Goal: Information Seeking & Learning: Check status

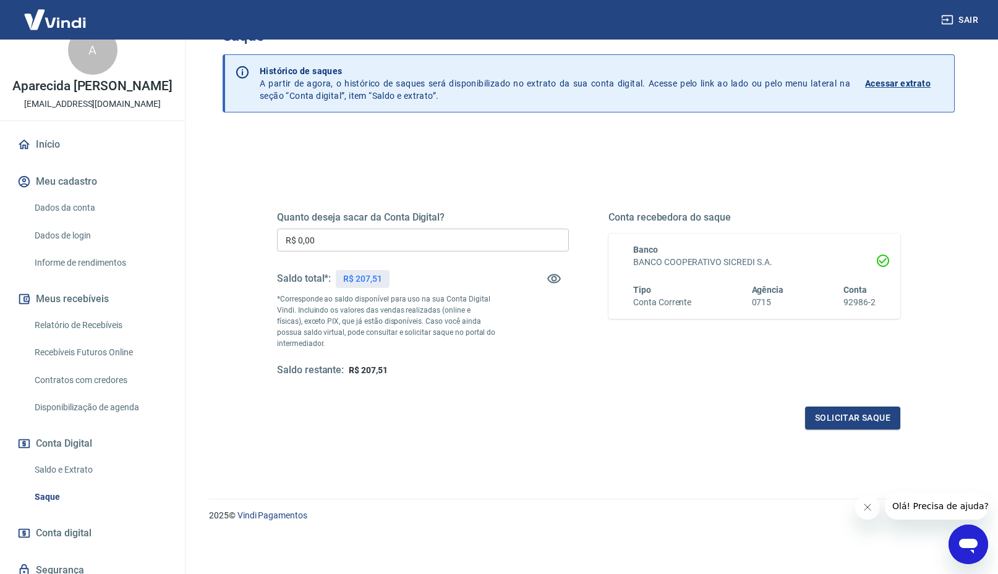
scroll to position [7, 0]
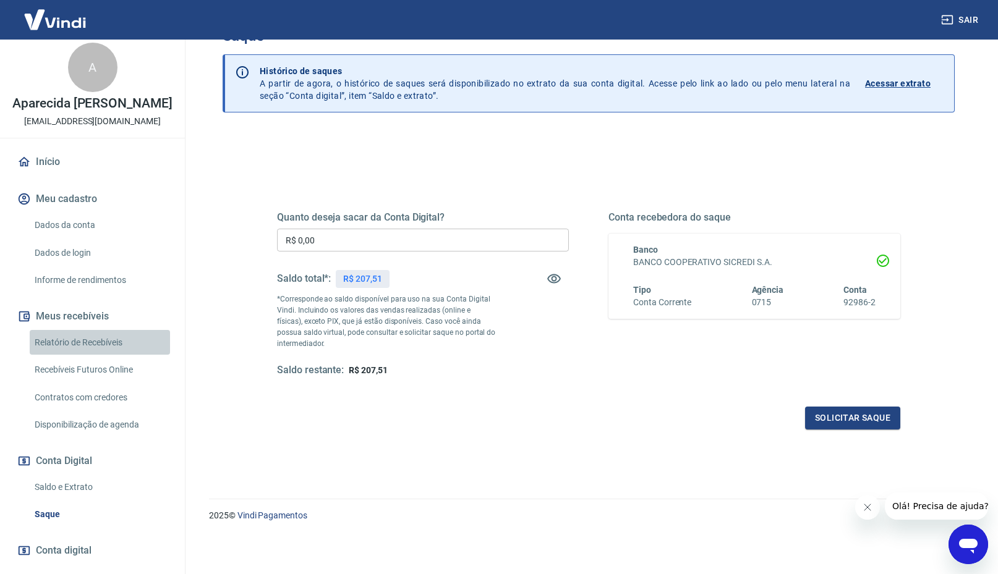
click at [103, 351] on link "Relatório de Recebíveis" at bounding box center [100, 342] width 140 height 25
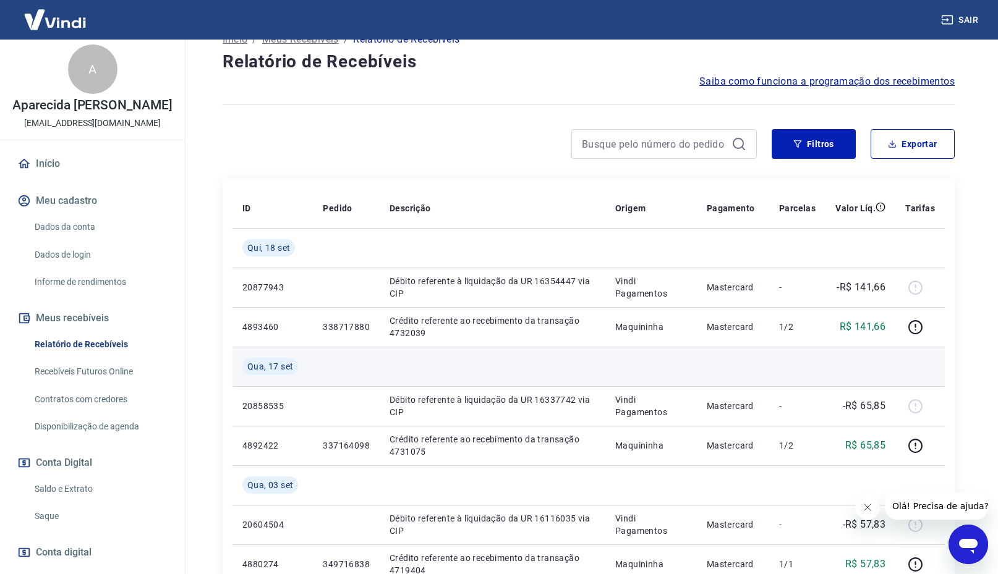
scroll to position [87, 0]
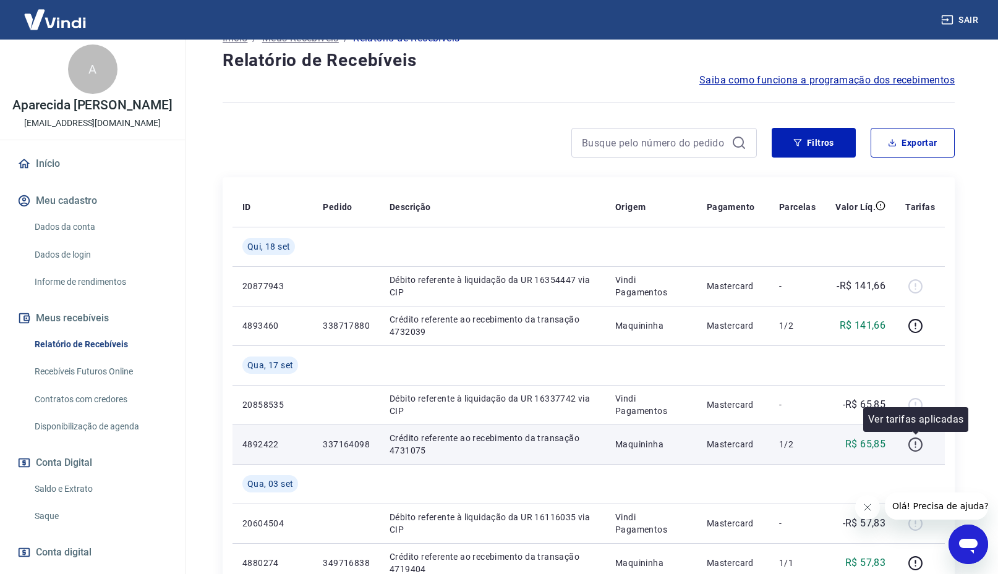
click at [915, 444] on icon "button" at bounding box center [914, 443] width 1 height 4
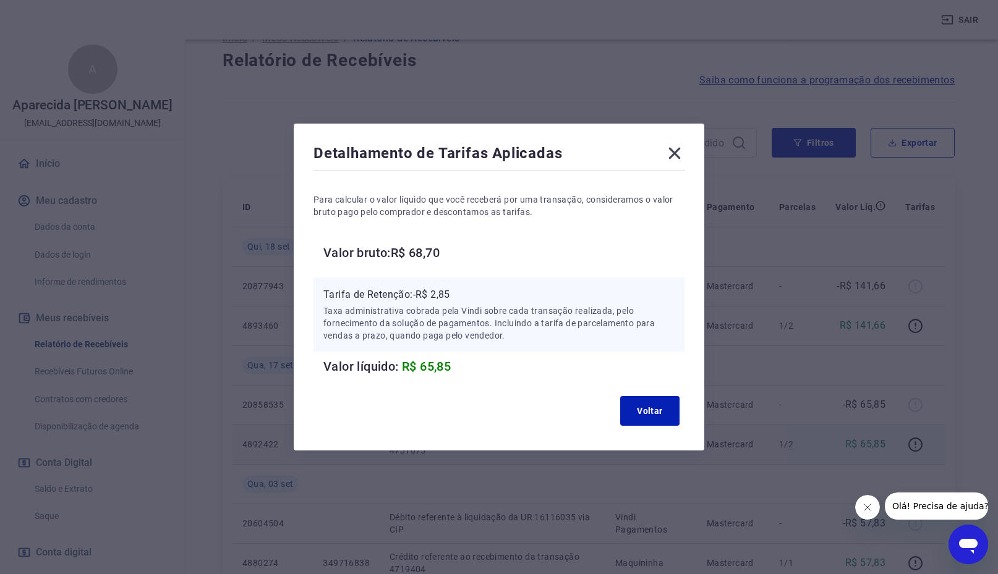
click at [670, 151] on icon at bounding box center [674, 153] width 20 height 20
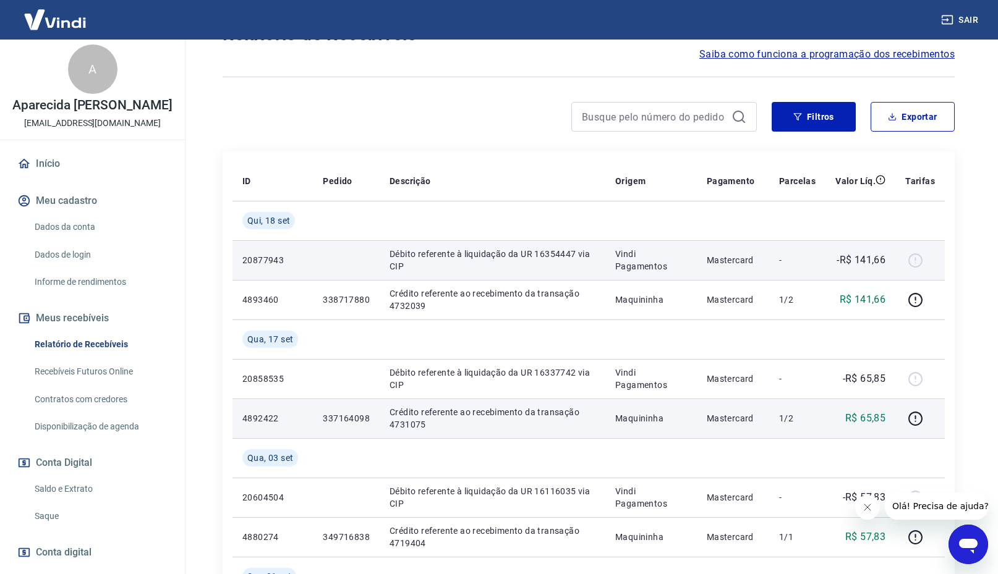
scroll to position [106, 0]
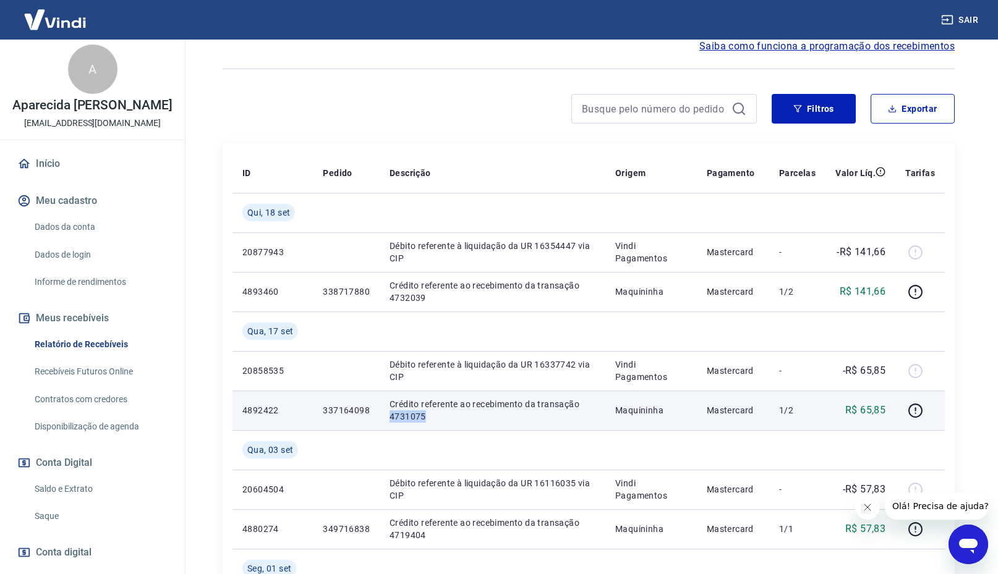
drag, startPoint x: 426, startPoint y: 410, endPoint x: 384, endPoint y: 415, distance: 41.7
click at [384, 414] on td "Crédito referente ao recebimento da transação 4731075" at bounding box center [493, 411] width 226 height 40
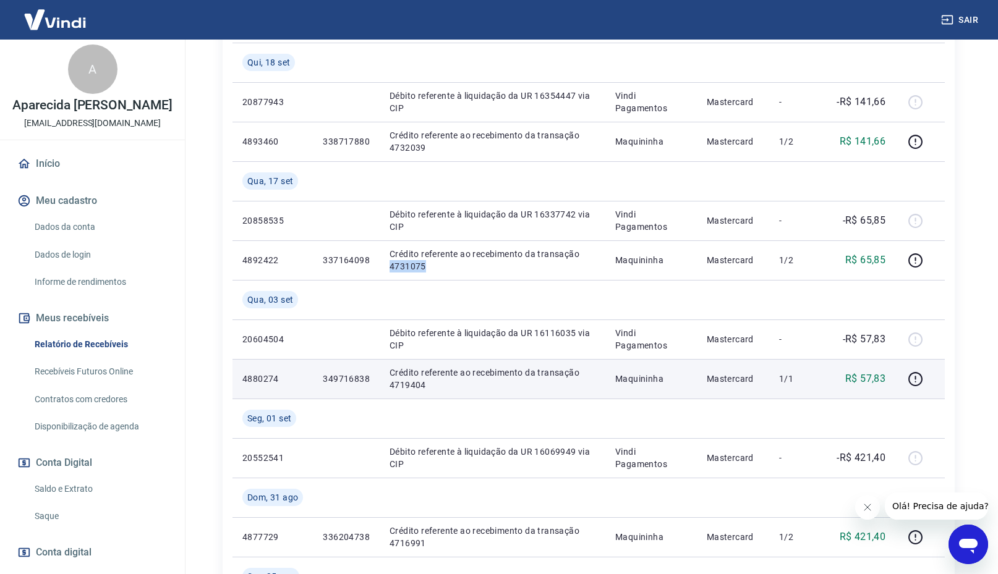
scroll to position [271, 0]
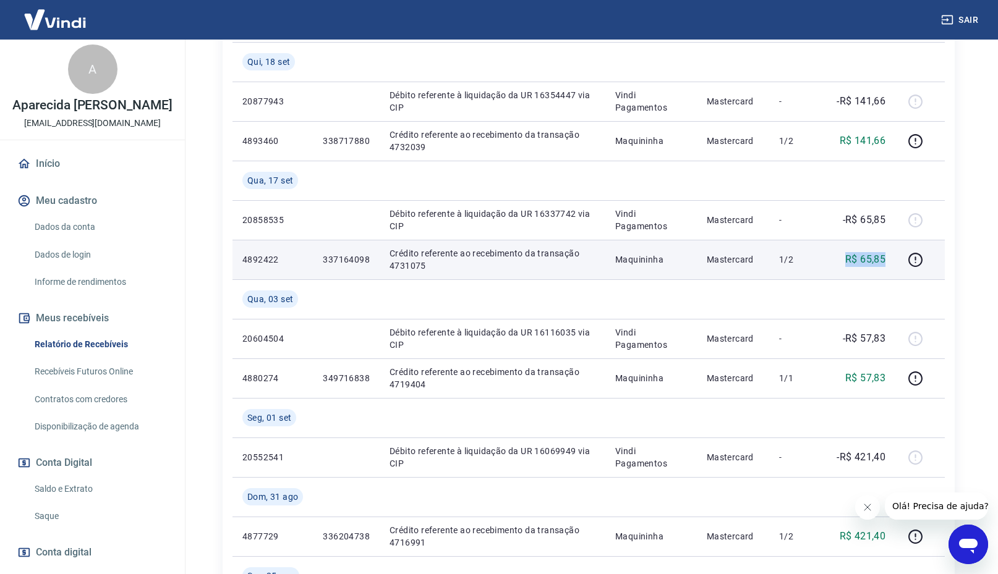
drag, startPoint x: 888, startPoint y: 258, endPoint x: 791, endPoint y: 261, distance: 97.1
click at [844, 260] on td "R$ 65,85" at bounding box center [860, 260] width 70 height 40
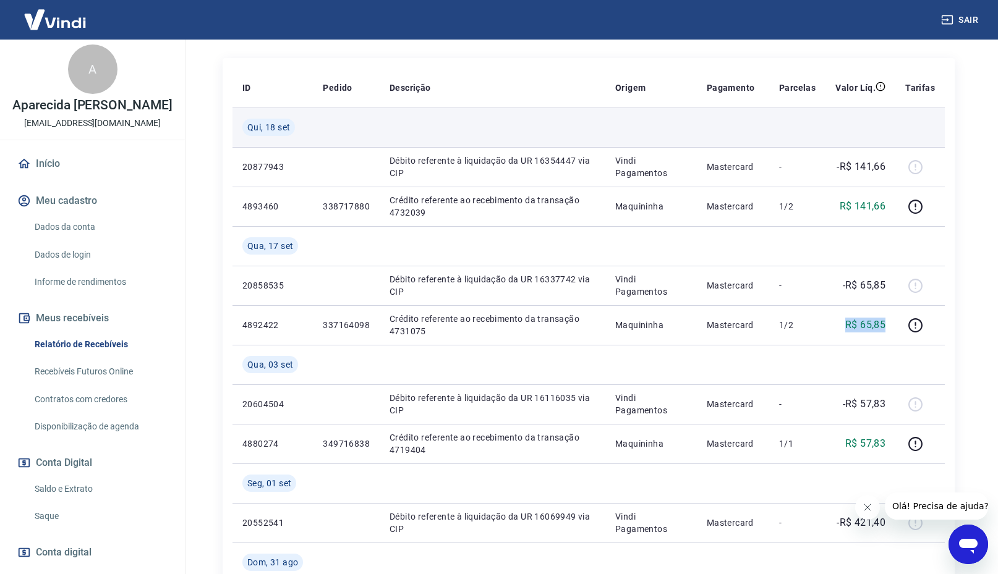
scroll to position [205, 0]
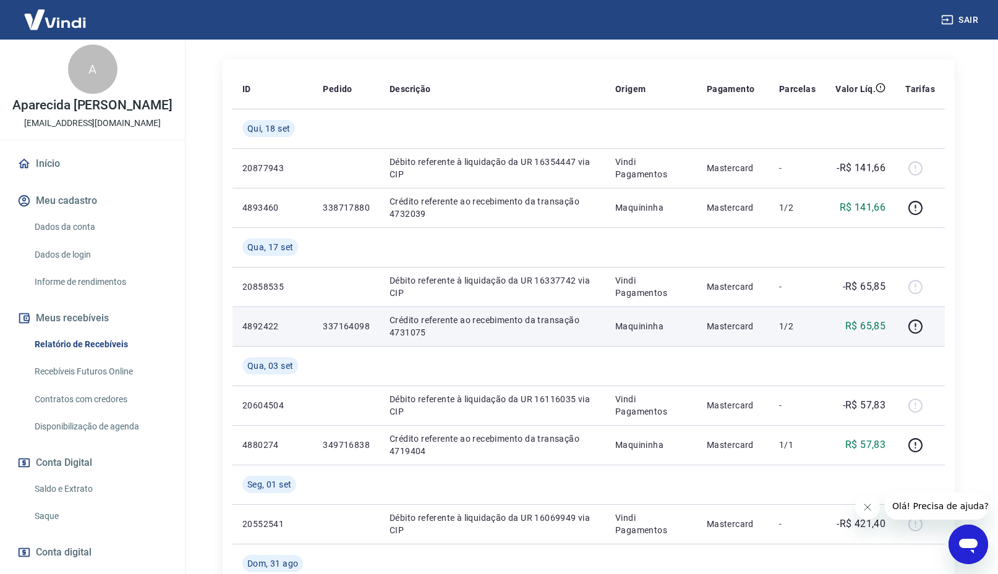
drag, startPoint x: 262, startPoint y: 323, endPoint x: 281, endPoint y: 323, distance: 18.6
click at [262, 323] on p "4892422" at bounding box center [272, 326] width 61 height 12
click at [912, 323] on icon "button" at bounding box center [914, 326] width 15 height 15
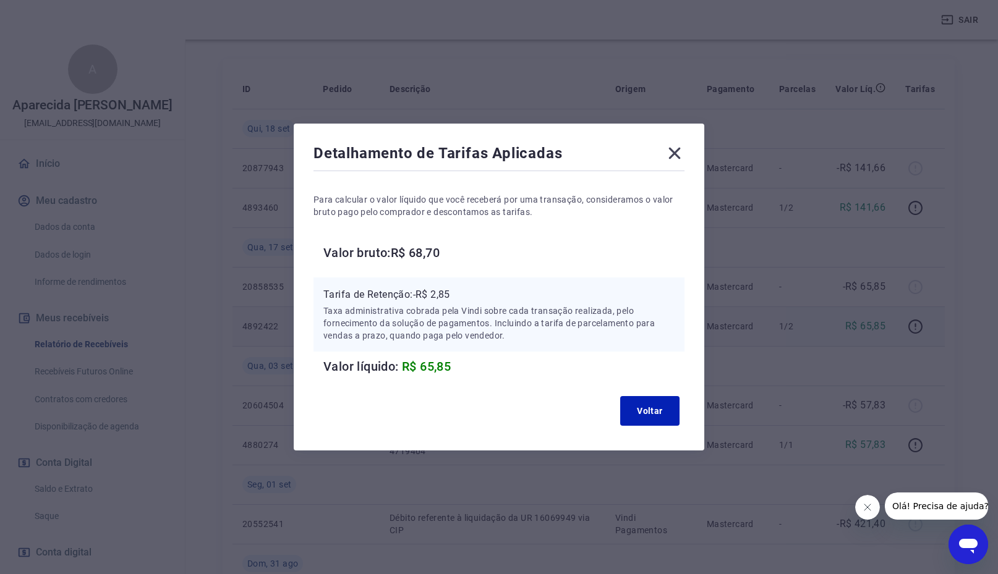
click at [668, 148] on icon at bounding box center [674, 153] width 20 height 20
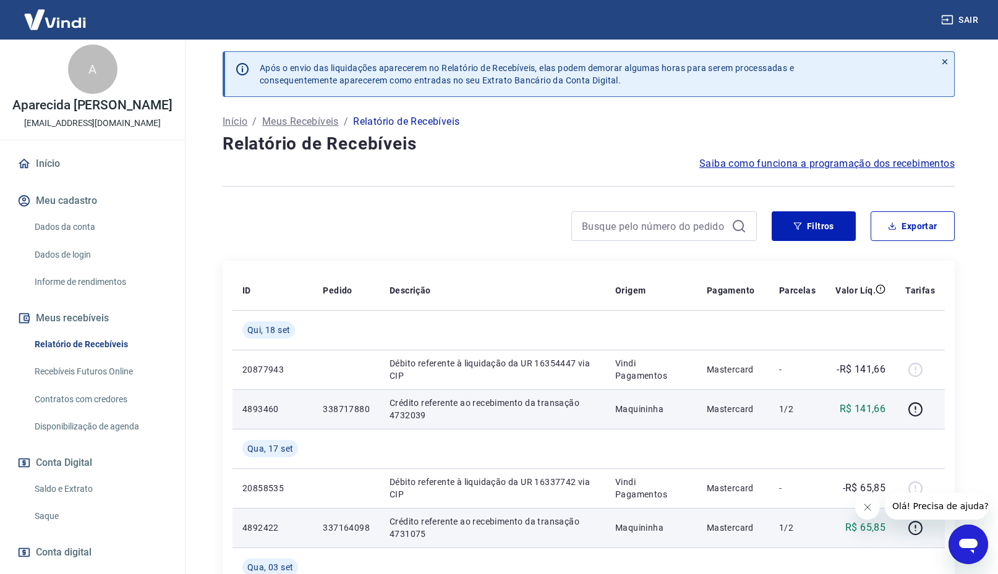
scroll to position [0, 0]
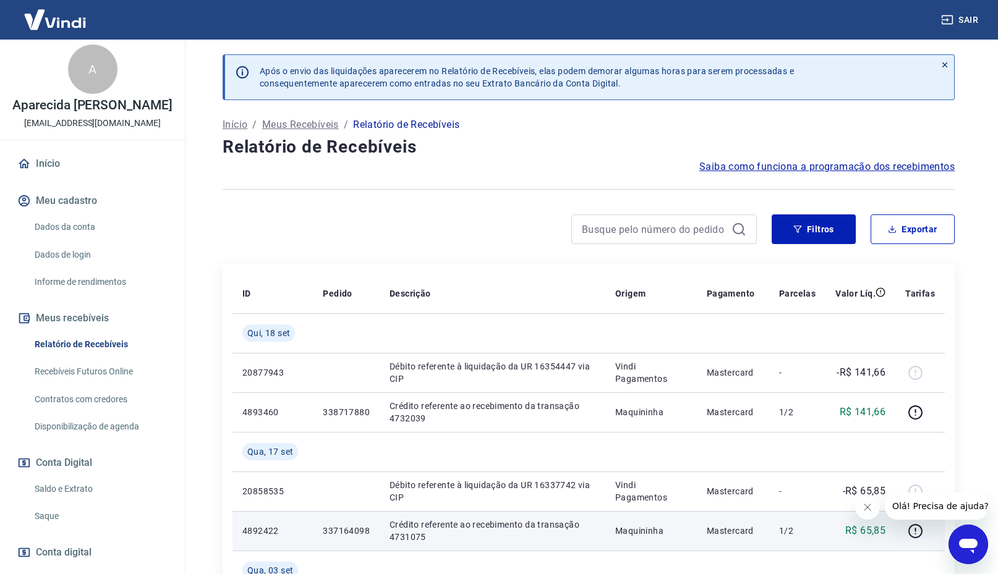
drag, startPoint x: 52, startPoint y: 20, endPoint x: 61, endPoint y: 58, distance: 39.3
click at [52, 20] on img at bounding box center [55, 20] width 80 height 38
